Goal: Task Accomplishment & Management: Manage account settings

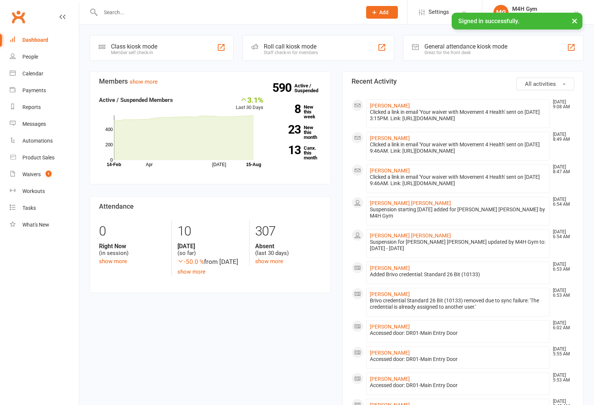
click at [143, 13] on input "text" at bounding box center [227, 12] width 258 height 10
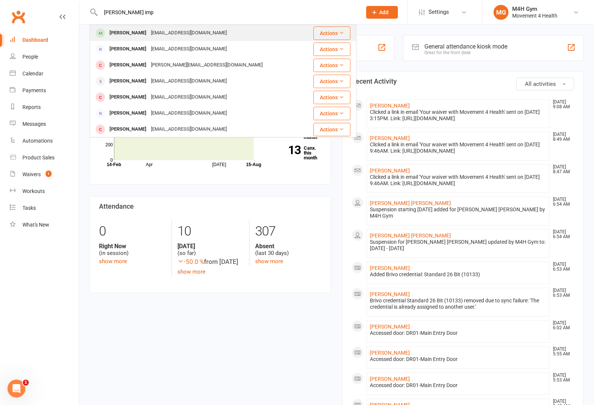
type input "[PERSON_NAME] imp"
click at [122, 35] on div "[PERSON_NAME]" at bounding box center [127, 33] width 41 height 11
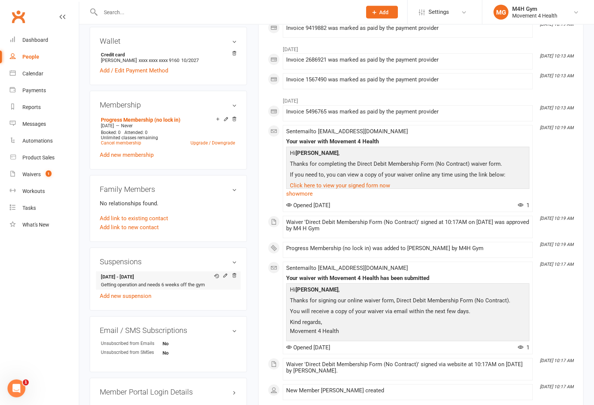
scroll to position [225, 0]
click at [226, 277] on icon at bounding box center [224, 275] width 3 height 3
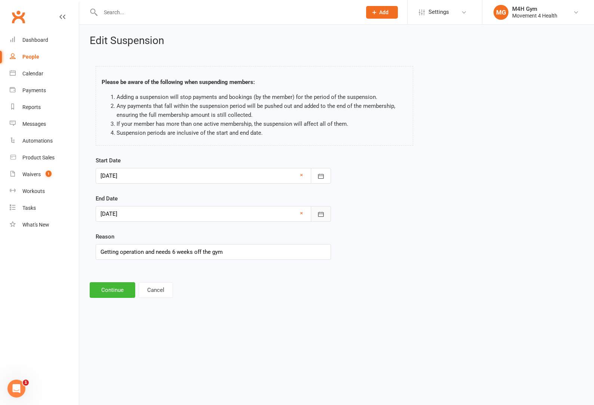
click at [322, 214] on icon "button" at bounding box center [320, 214] width 7 height 7
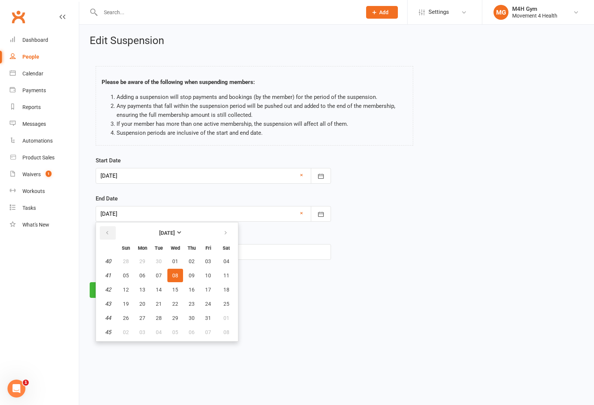
click at [108, 234] on icon "button" at bounding box center [107, 233] width 5 height 6
click at [110, 235] on button "button" at bounding box center [108, 232] width 16 height 13
click at [226, 233] on icon "button" at bounding box center [225, 233] width 5 height 6
click at [159, 305] on span "23" at bounding box center [159, 304] width 6 height 6
type input "23 Sep 2025"
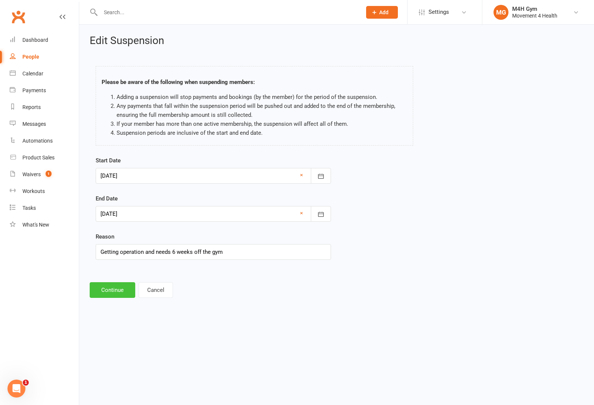
click at [113, 291] on button "Continue" at bounding box center [113, 291] width 46 height 16
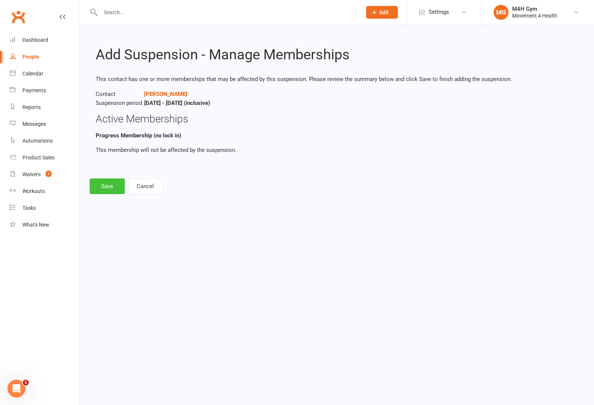
click at [106, 187] on button "Save" at bounding box center [107, 187] width 35 height 16
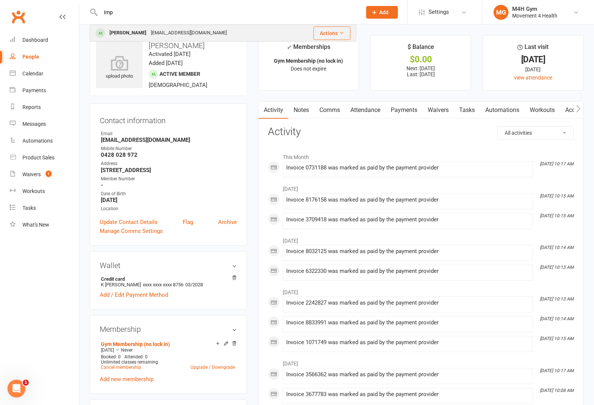
type input "Imp"
click at [126, 35] on div "[PERSON_NAME]" at bounding box center [127, 33] width 41 height 11
